Goal: Task Accomplishment & Management: Complete application form

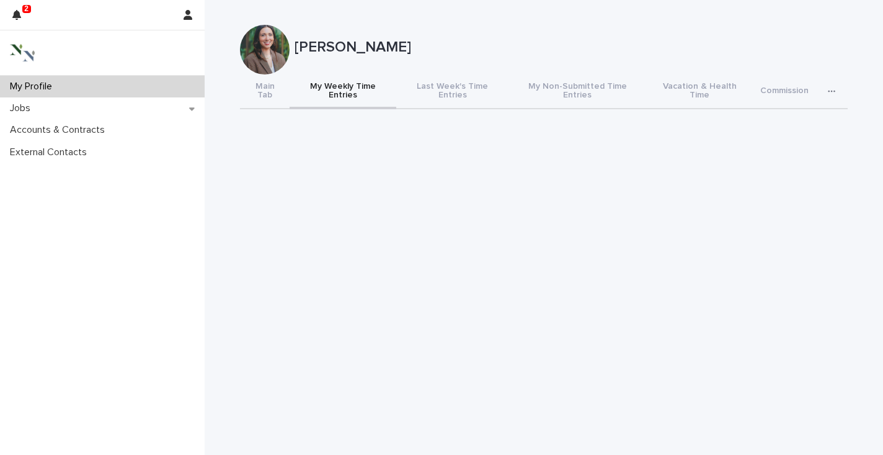
scroll to position [281, 0]
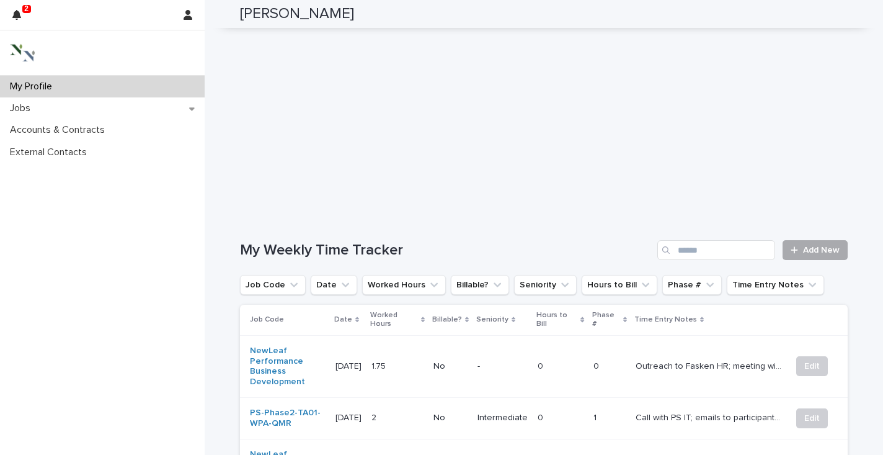
click at [817, 246] on span "Add New" at bounding box center [821, 250] width 37 height 9
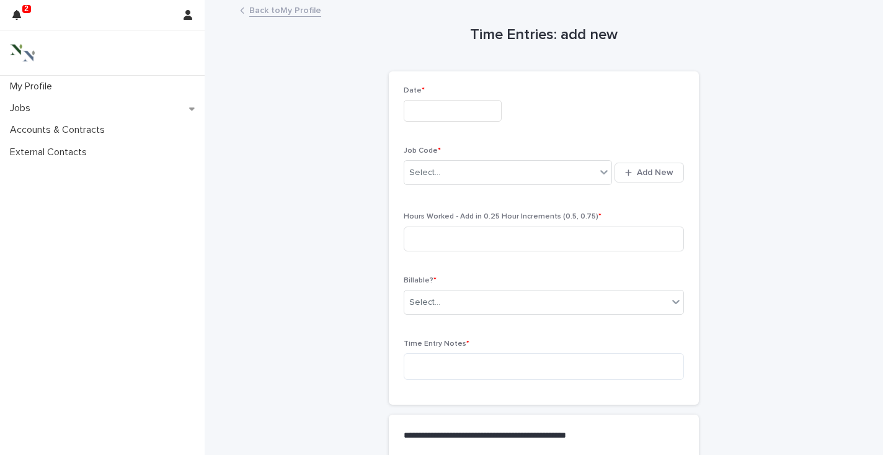
click at [434, 103] on input "text" at bounding box center [453, 111] width 98 height 22
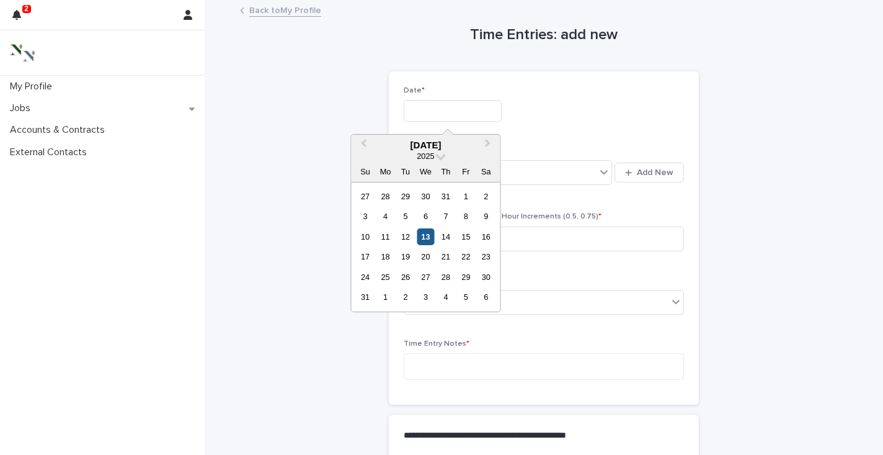
click at [429, 236] on div "13" at bounding box center [425, 236] width 17 height 17
type input "**********"
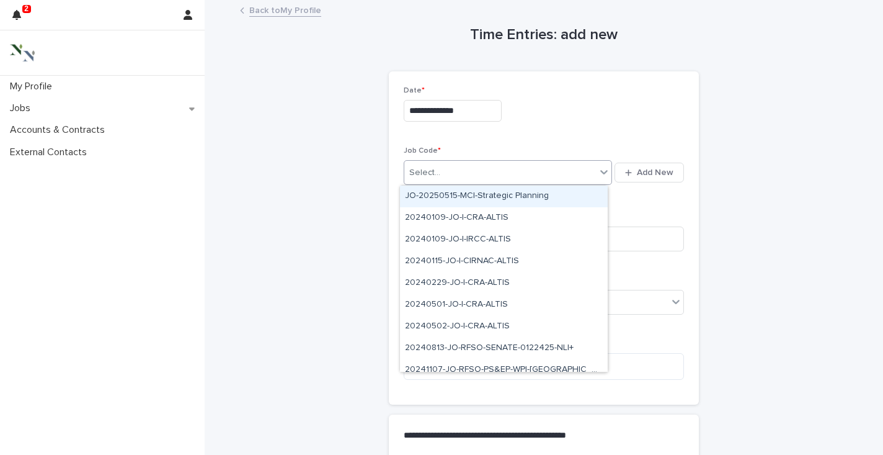
click at [435, 170] on div "Select..." at bounding box center [500, 172] width 192 height 20
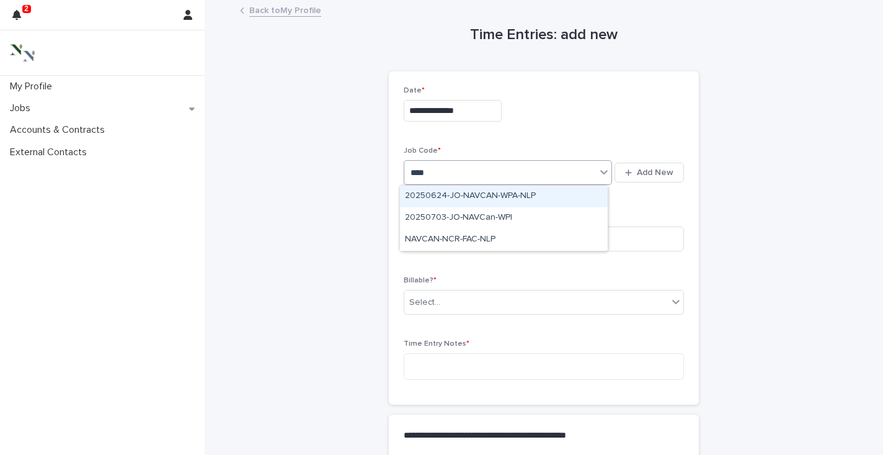
type input "*****"
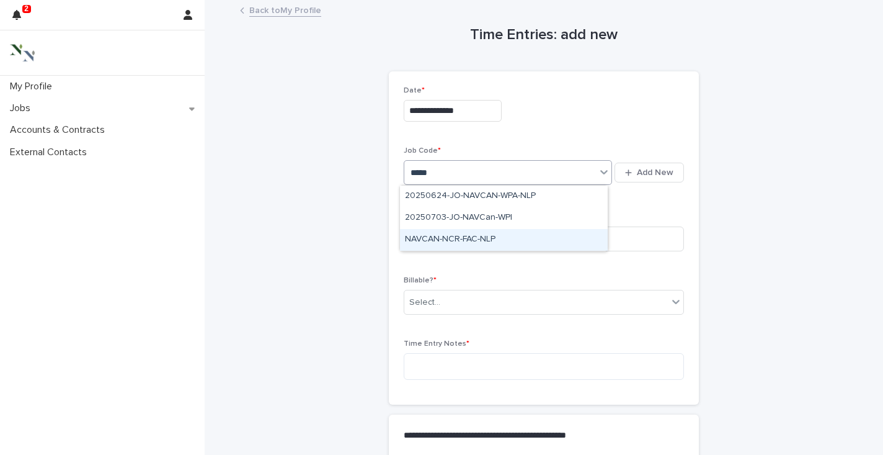
click at [458, 237] on div "NAVCAN-NCR-FAC-NLP" at bounding box center [504, 240] width 208 height 22
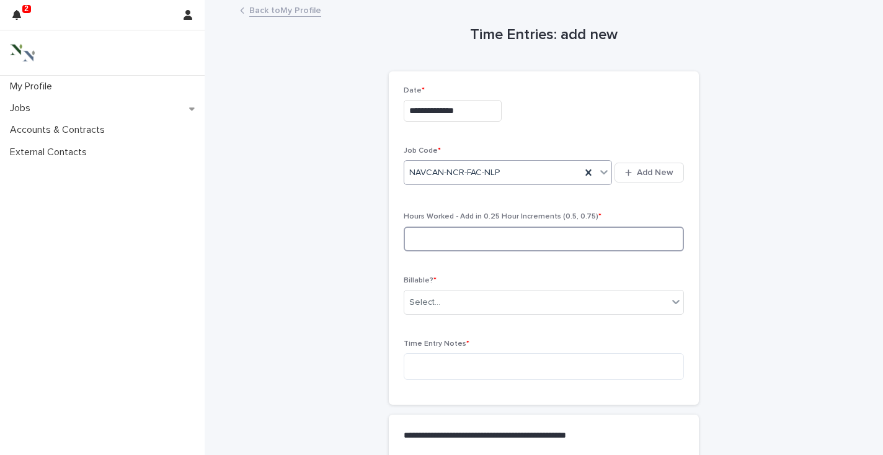
click at [442, 238] on input at bounding box center [544, 238] width 280 height 25
type input "***"
click at [461, 299] on div "Select..." at bounding box center [536, 302] width 264 height 20
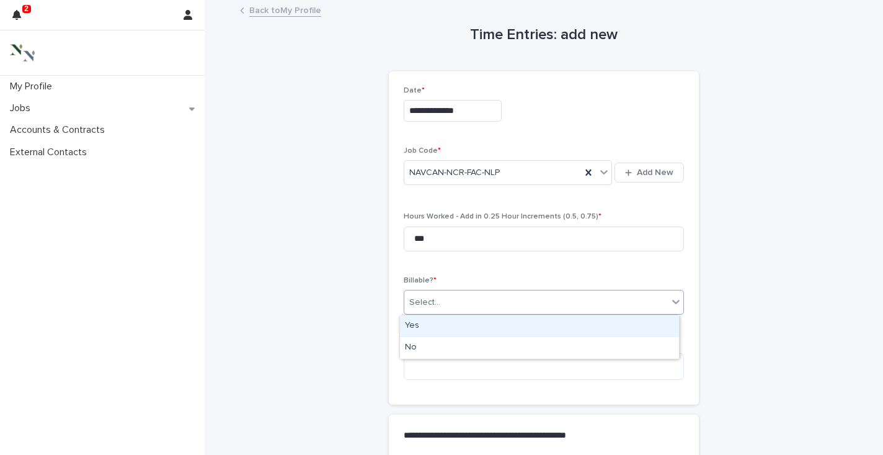
click at [422, 328] on div "Yes" at bounding box center [539, 326] width 279 height 22
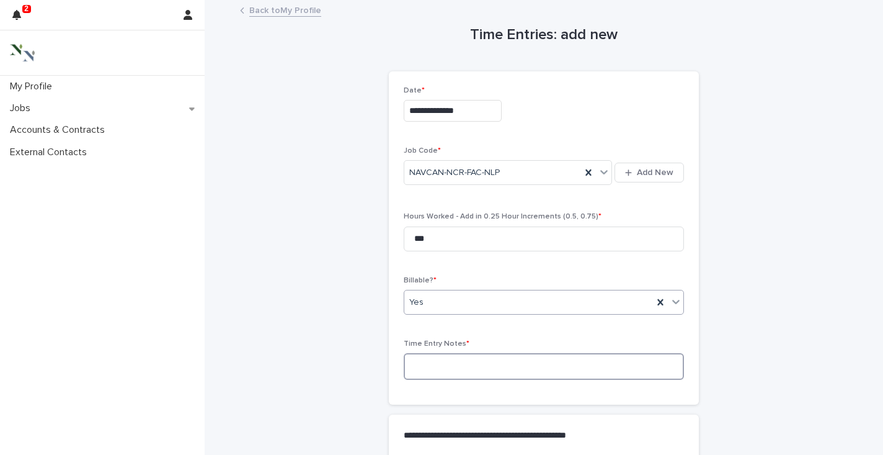
click at [416, 369] on textarea at bounding box center [544, 366] width 280 height 27
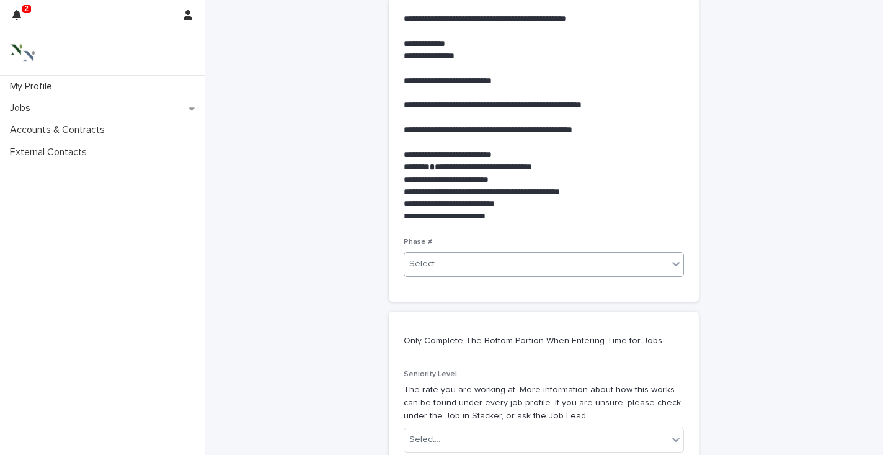
scroll to position [421, 0]
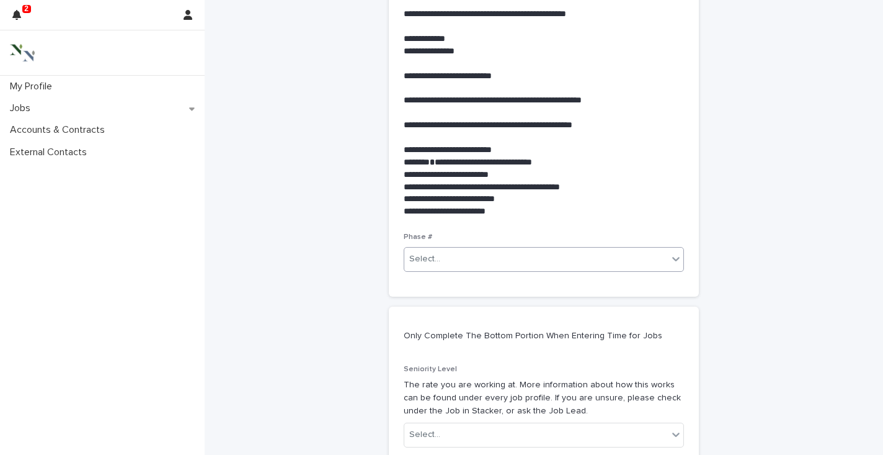
type textarea "**********"
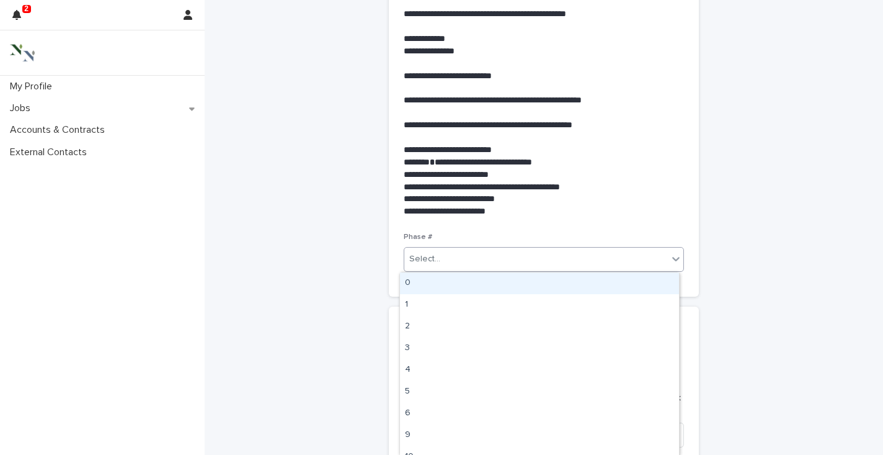
click at [441, 264] on div "Select..." at bounding box center [536, 259] width 264 height 20
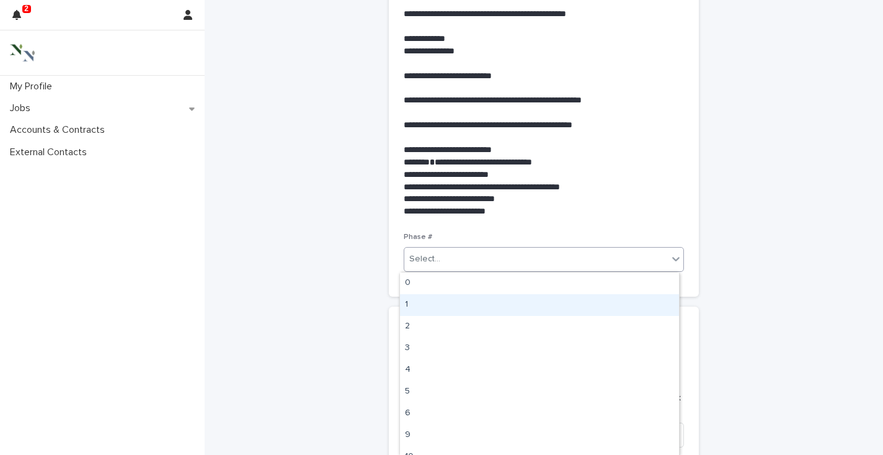
click at [423, 305] on div "1" at bounding box center [539, 305] width 279 height 22
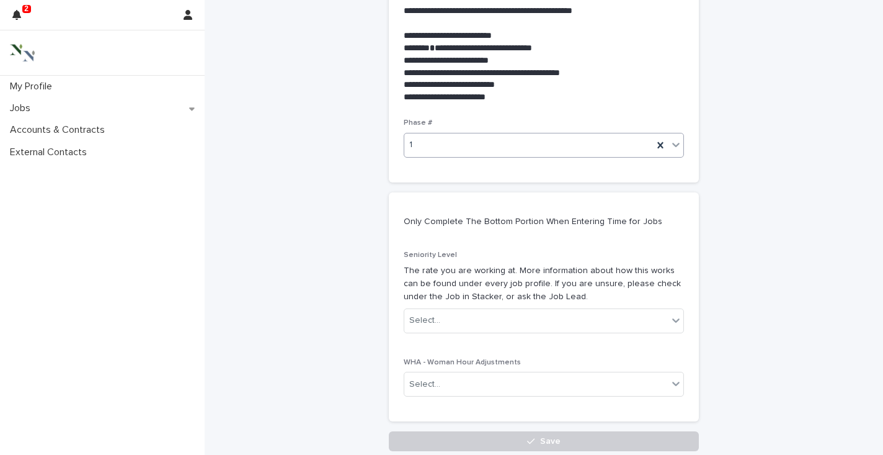
scroll to position [603, 0]
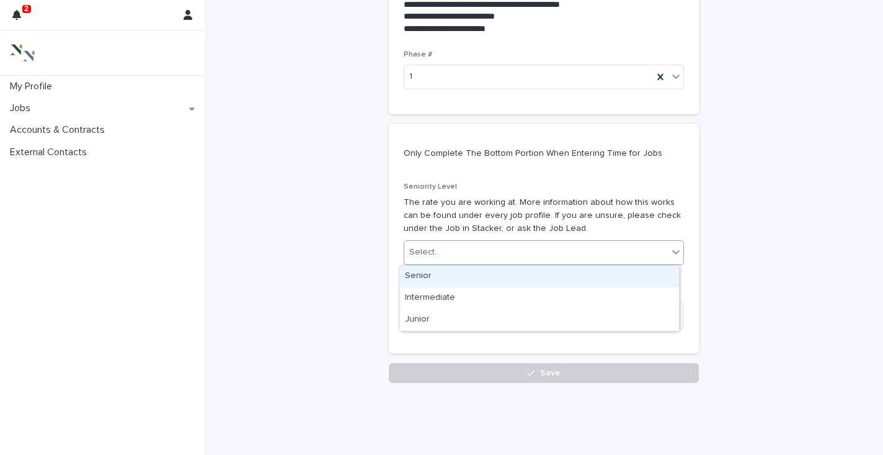
click at [413, 255] on div "Select..." at bounding box center [424, 252] width 31 height 13
click at [414, 269] on div "Senior" at bounding box center [539, 276] width 279 height 22
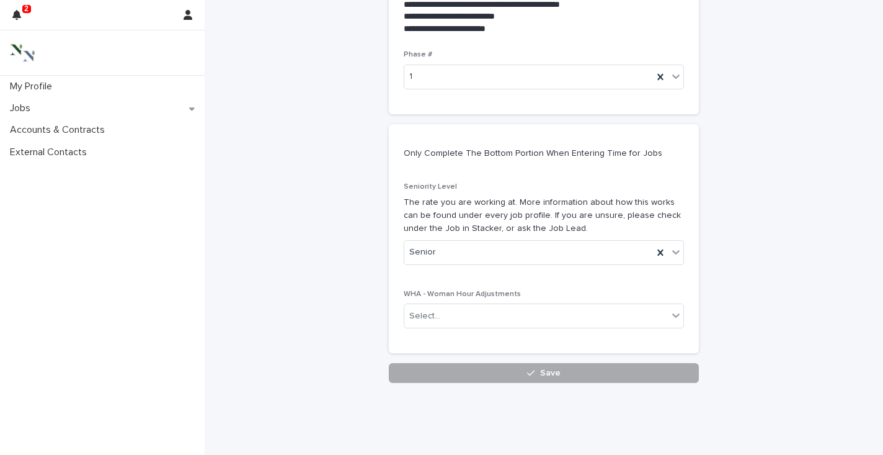
click at [501, 378] on button "Save" at bounding box center [544, 373] width 310 height 20
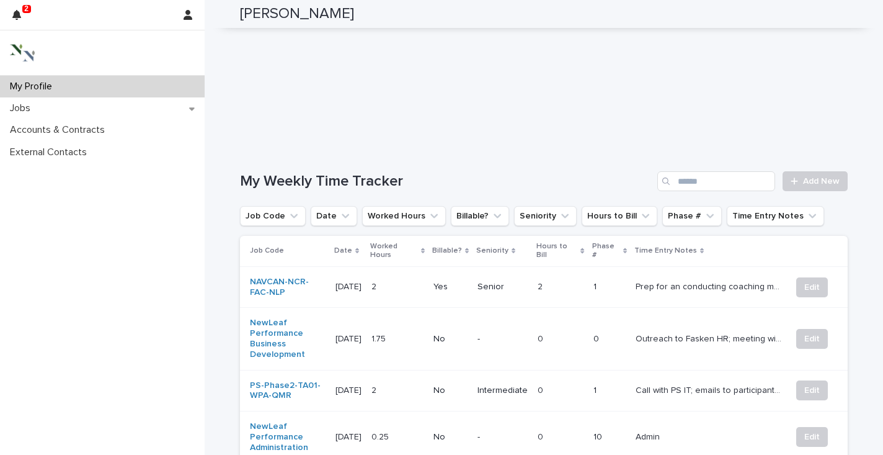
scroll to position [360, 0]
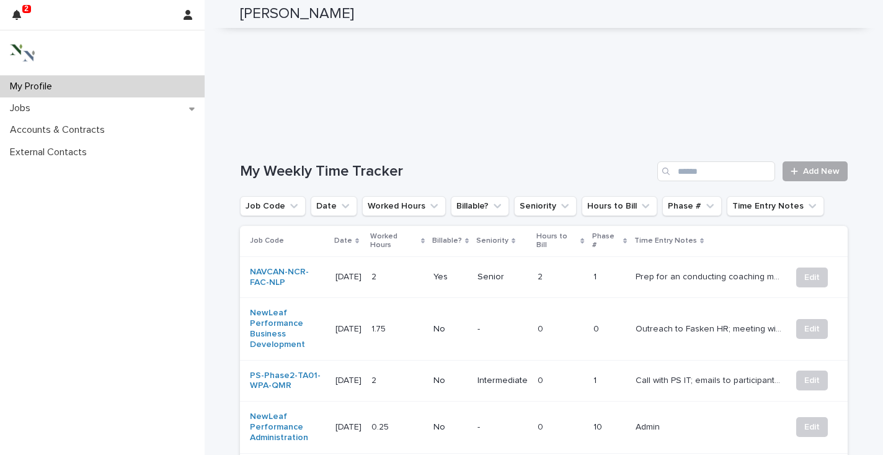
click at [803, 167] on span "Add New" at bounding box center [821, 171] width 37 height 9
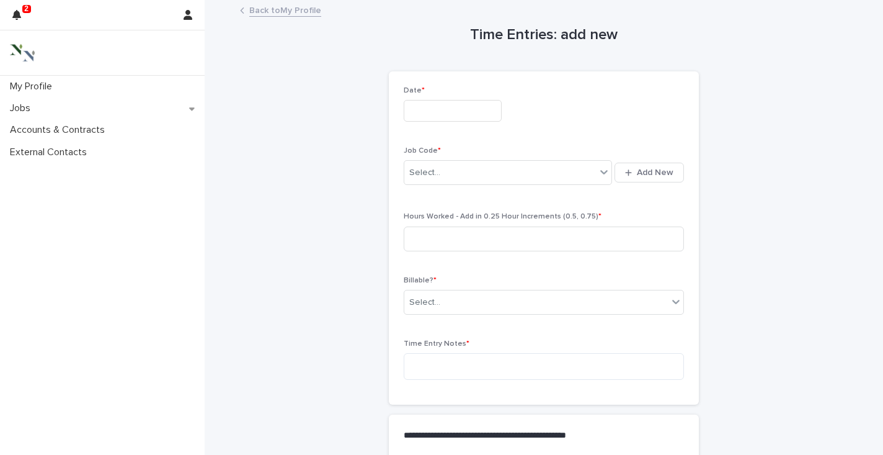
click at [431, 110] on input "text" at bounding box center [453, 111] width 98 height 22
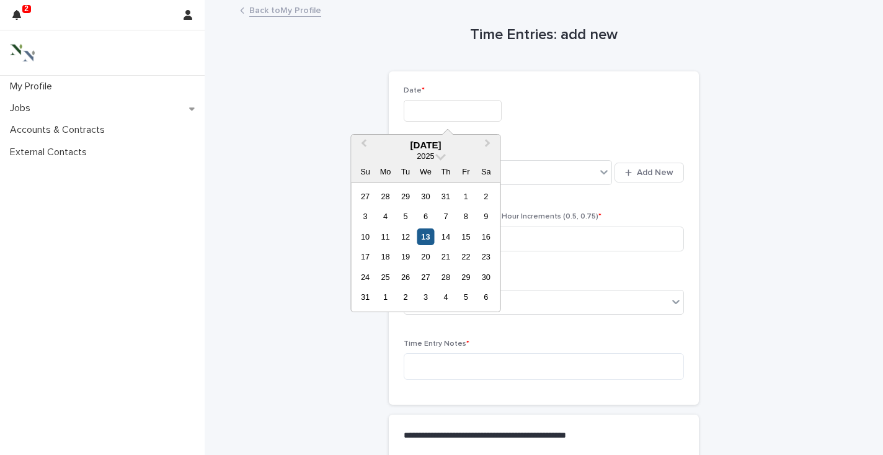
click at [425, 242] on div "13" at bounding box center [425, 236] width 17 height 17
type input "**********"
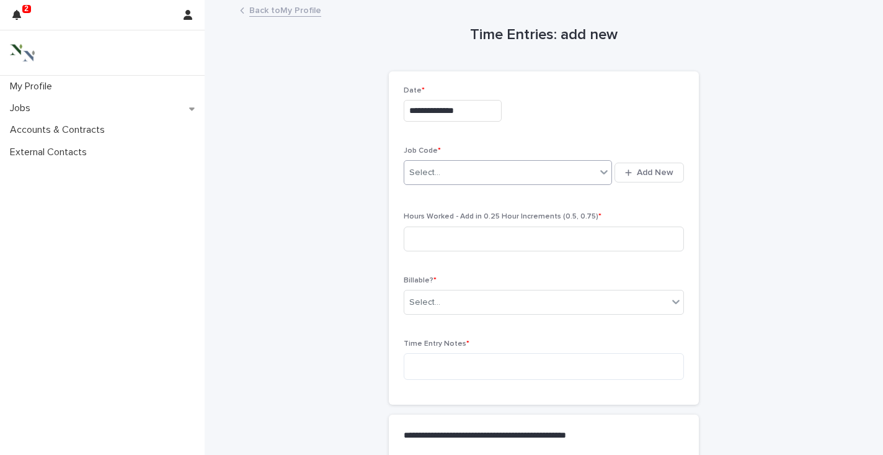
click at [434, 167] on div "Select..." at bounding box center [500, 172] width 192 height 20
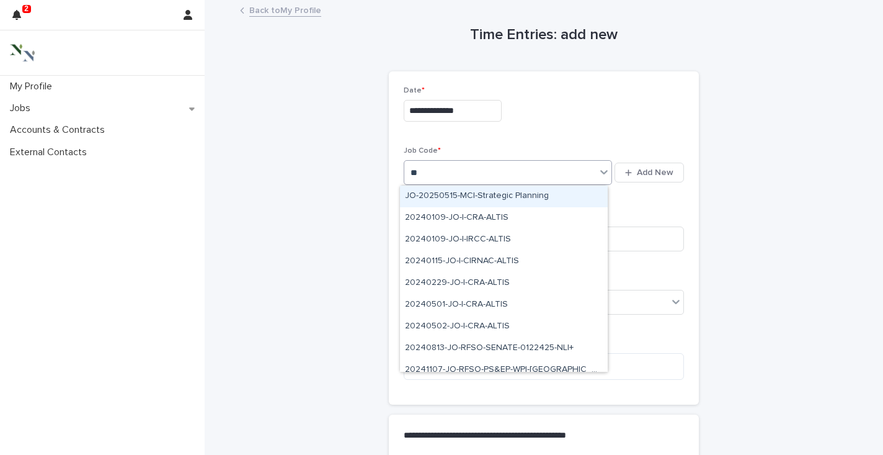
type input "***"
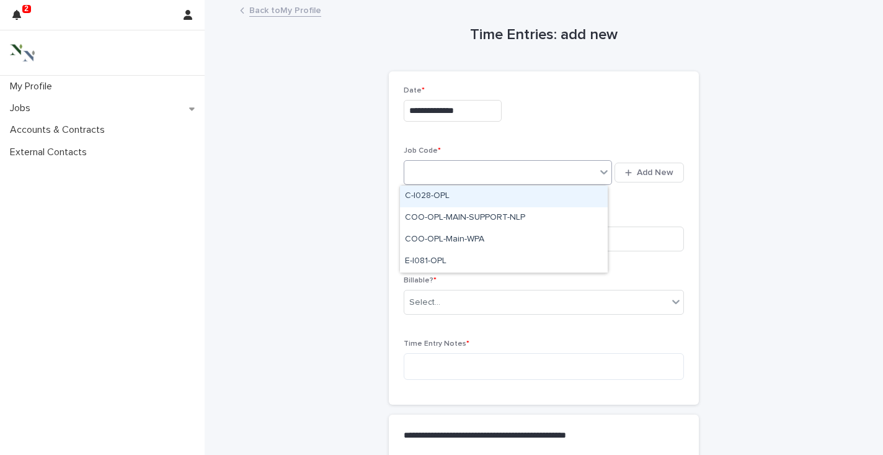
click at [432, 168] on div "opl" at bounding box center [500, 172] width 192 height 20
type input "*******"
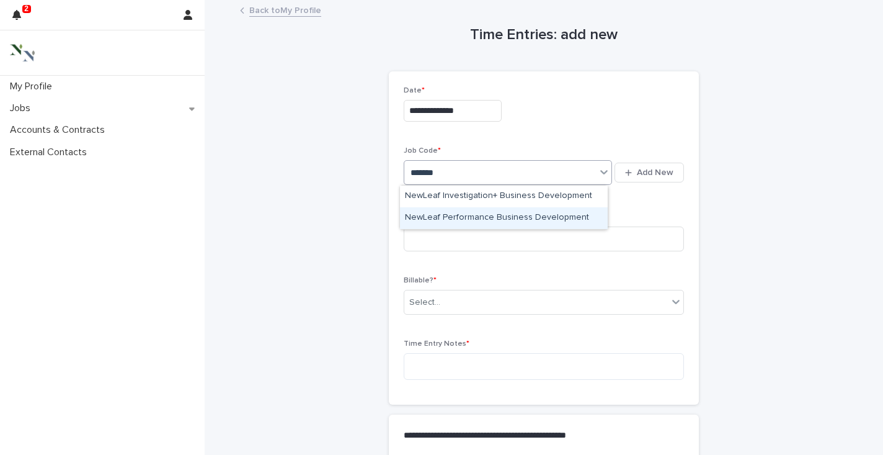
click at [442, 216] on div "NewLeaf Performance Business Development" at bounding box center [504, 218] width 208 height 22
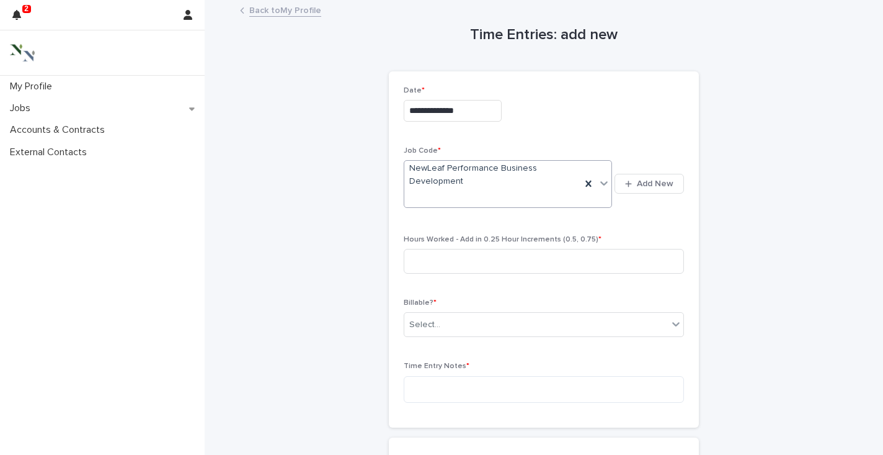
click at [430, 244] on div "Hours Worked - Add in 0.25 Hour Increments (0.5, 0.75) *" at bounding box center [544, 259] width 280 height 48
click at [421, 263] on input at bounding box center [544, 261] width 280 height 25
type input "****"
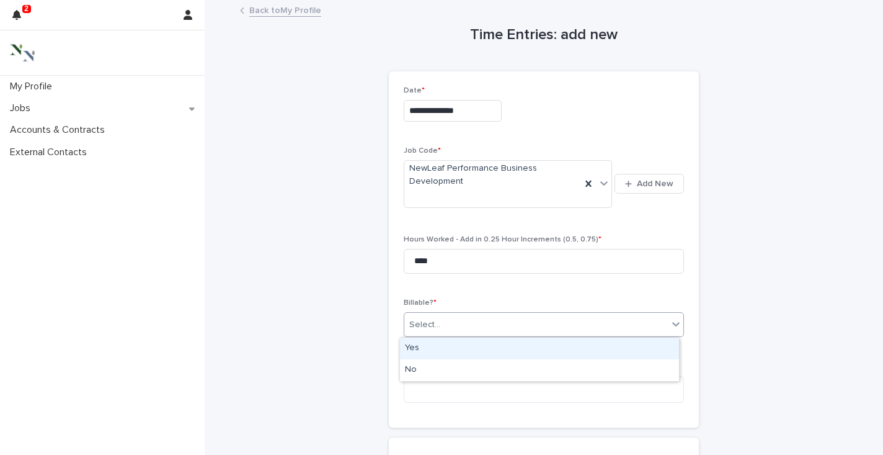
click at [424, 317] on div "Select..." at bounding box center [536, 324] width 264 height 20
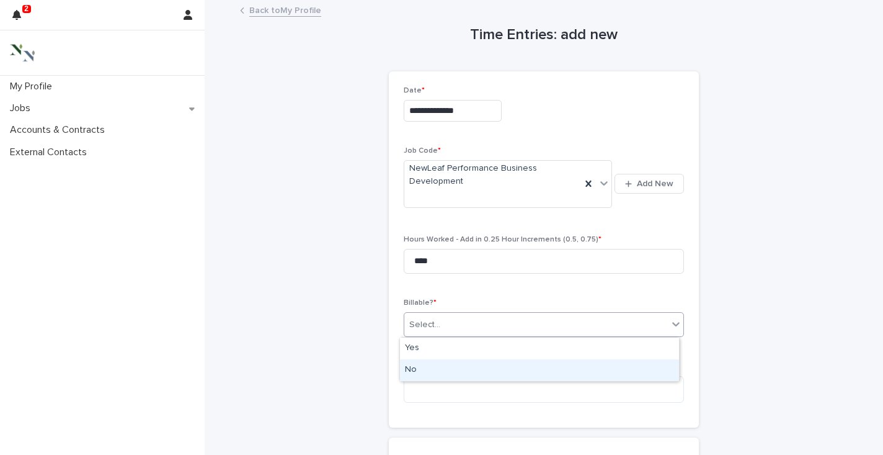
click at [413, 367] on div "No" at bounding box center [539, 370] width 279 height 22
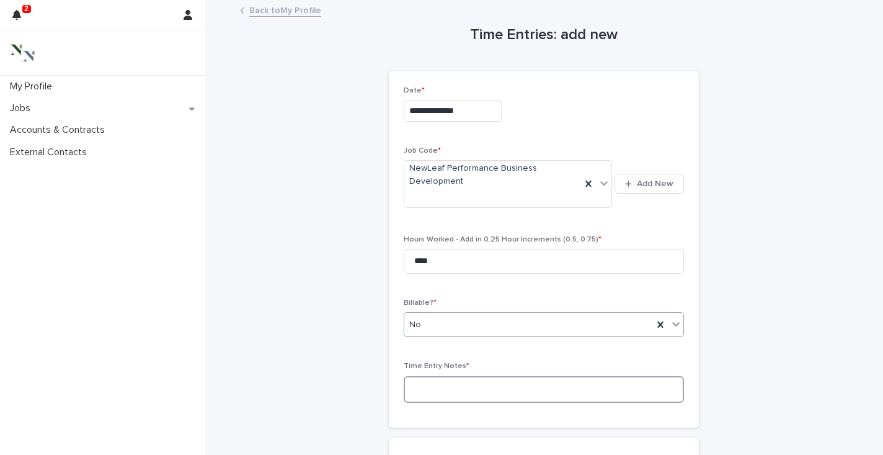
click at [413, 385] on textarea at bounding box center [544, 389] width 280 height 27
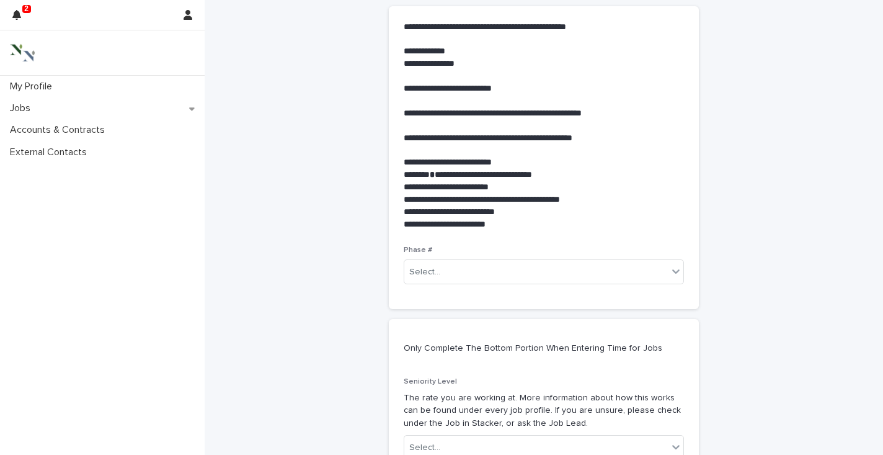
scroll to position [433, 0]
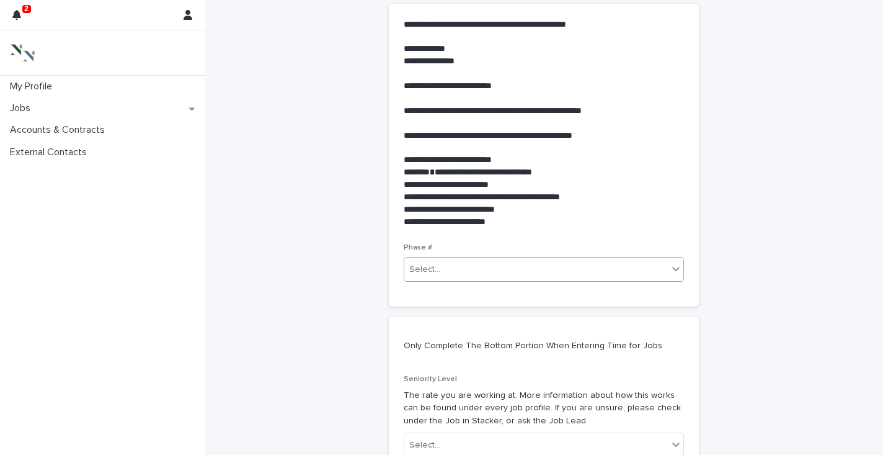
type textarea "**********"
click at [432, 273] on div "Select..." at bounding box center [424, 269] width 31 height 13
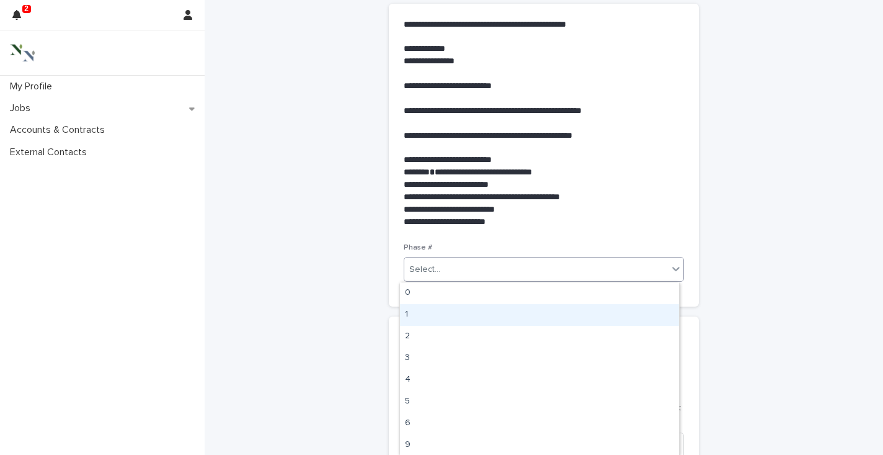
click at [420, 311] on div "1" at bounding box center [539, 315] width 279 height 22
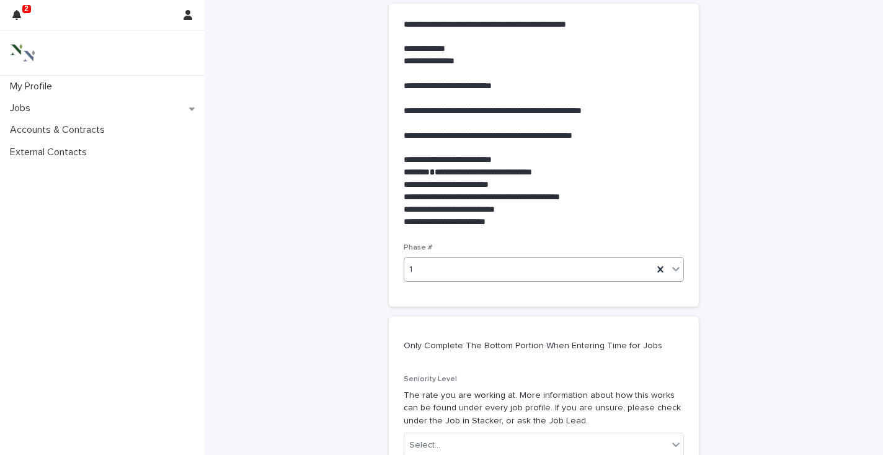
click at [424, 265] on div "1" at bounding box center [528, 269] width 249 height 20
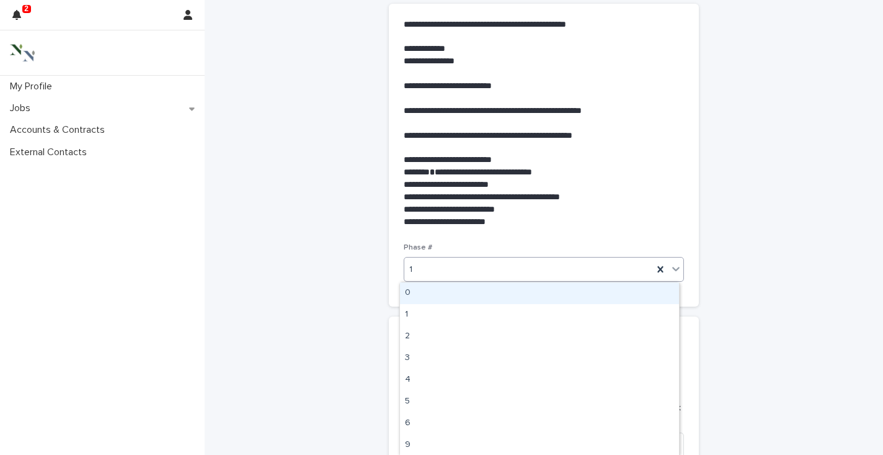
click at [424, 291] on div "0" at bounding box center [539, 293] width 279 height 22
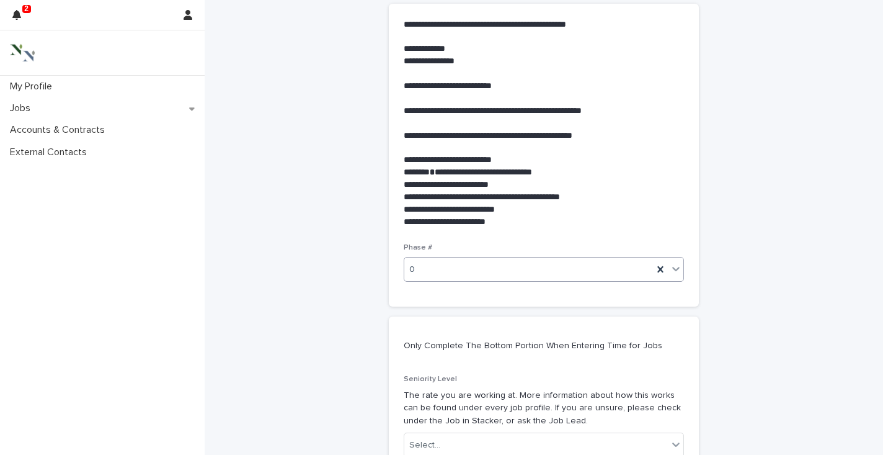
scroll to position [651, 0]
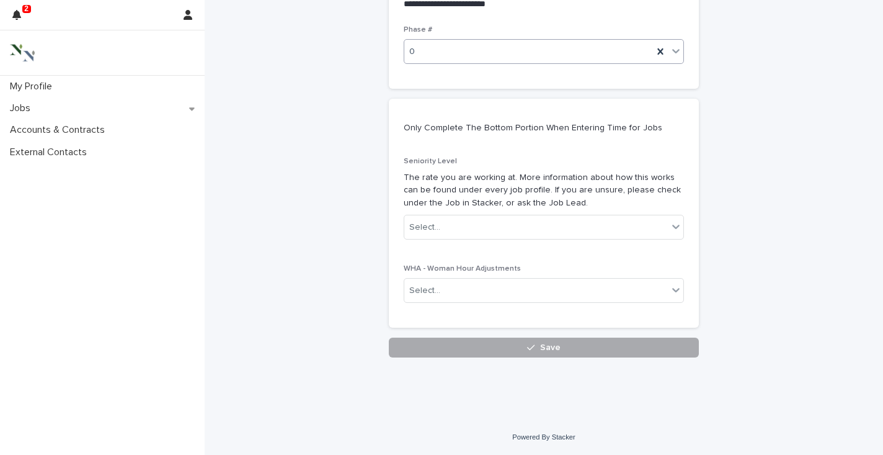
click at [425, 351] on button "Save" at bounding box center [544, 347] width 310 height 20
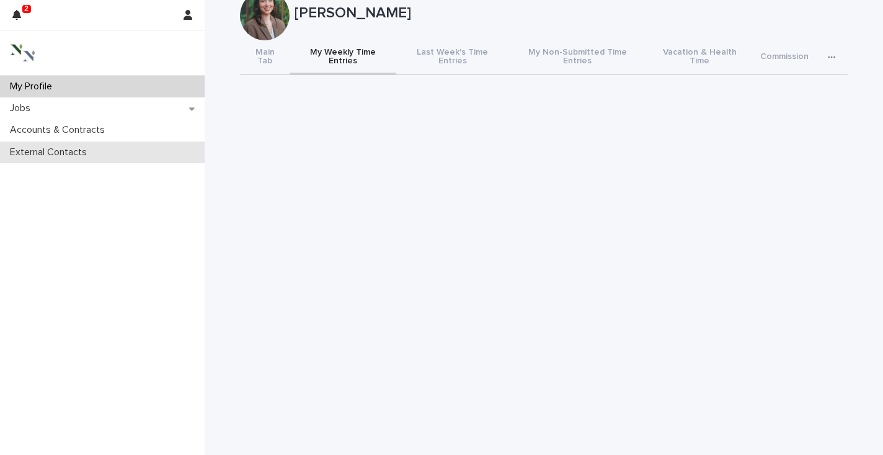
scroll to position [6, 0]
